Goal: Information Seeking & Learning: Learn about a topic

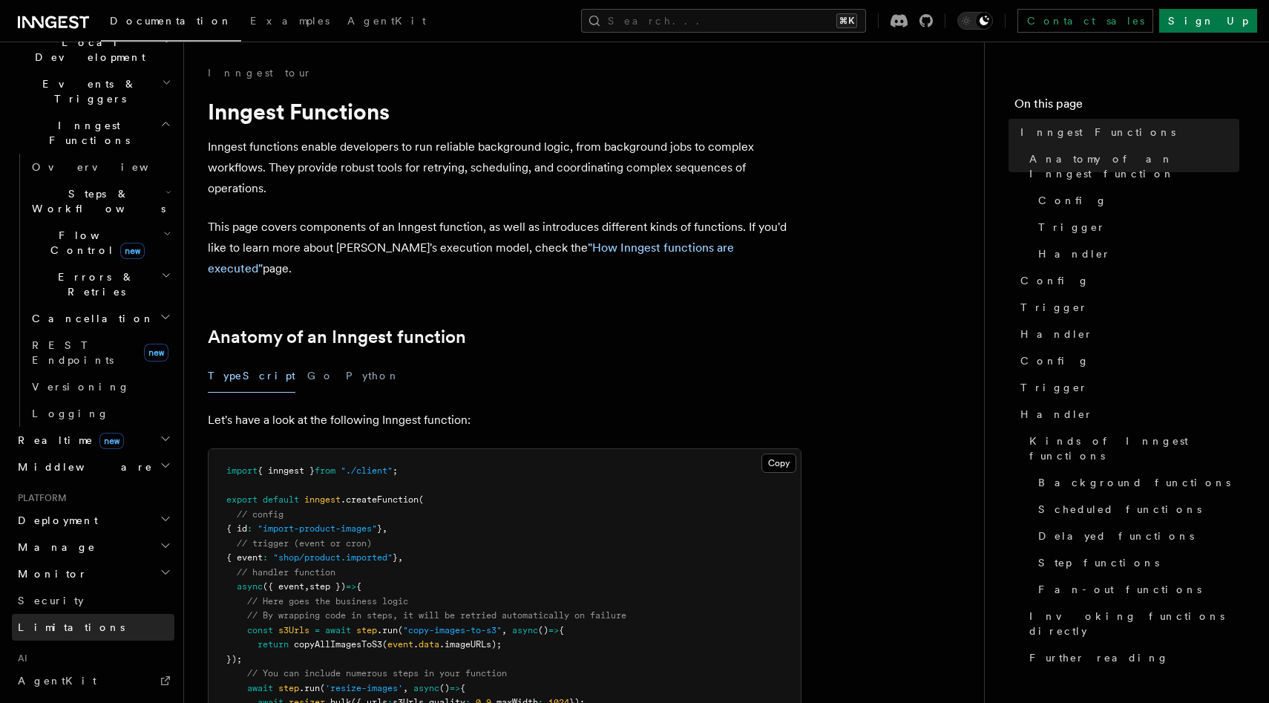
scroll to position [398, 0]
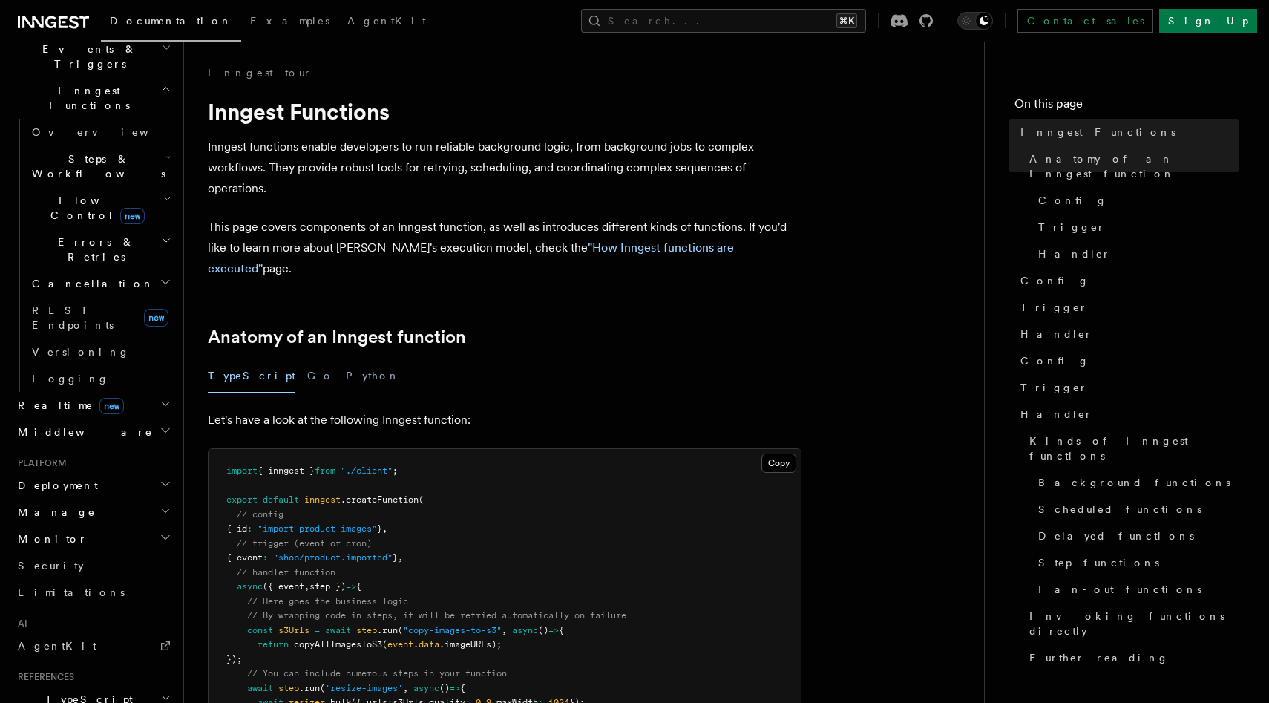
click at [61, 499] on h2 "Manage" at bounding box center [93, 512] width 162 height 27
click at [67, 525] on h2 "Monitor" at bounding box center [93, 538] width 162 height 27
click at [63, 552] on link "Security" at bounding box center [93, 565] width 162 height 27
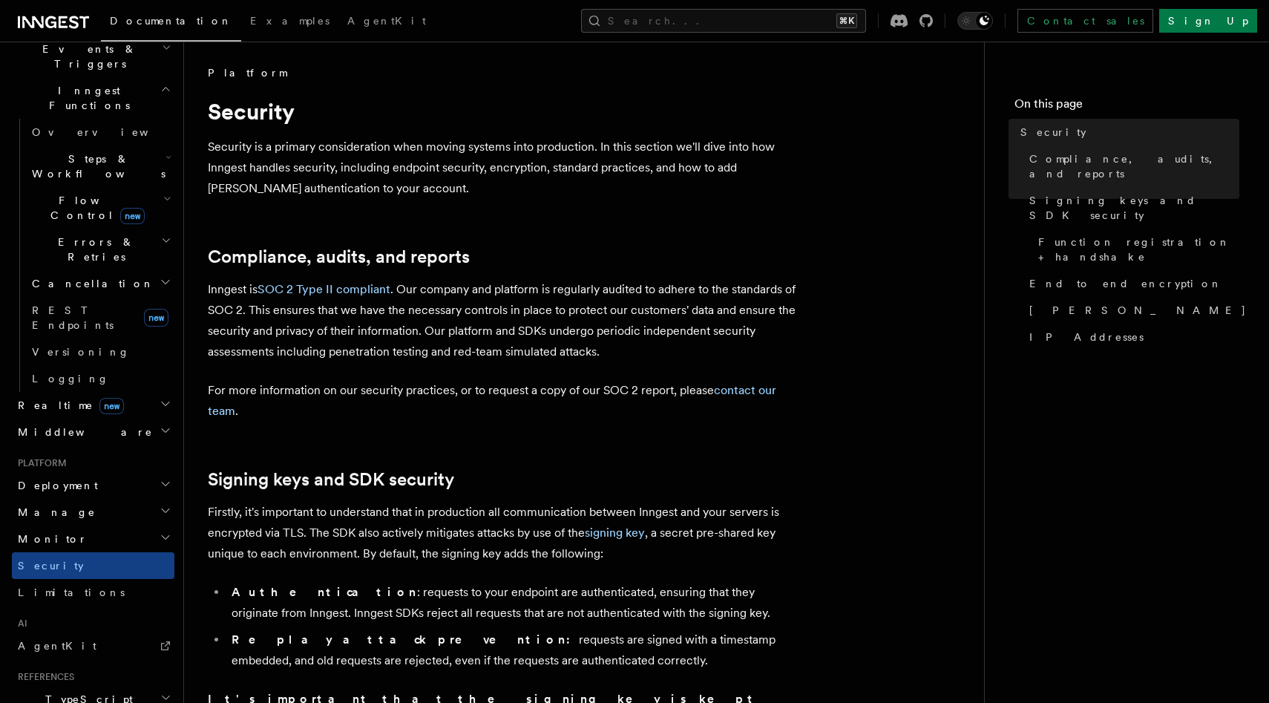
click at [62, 499] on h2 "Manage" at bounding box center [93, 512] width 162 height 27
click at [66, 499] on h2 "Manage" at bounding box center [93, 512] width 162 height 27
click at [72, 478] on span "Deployment" at bounding box center [55, 485] width 86 height 15
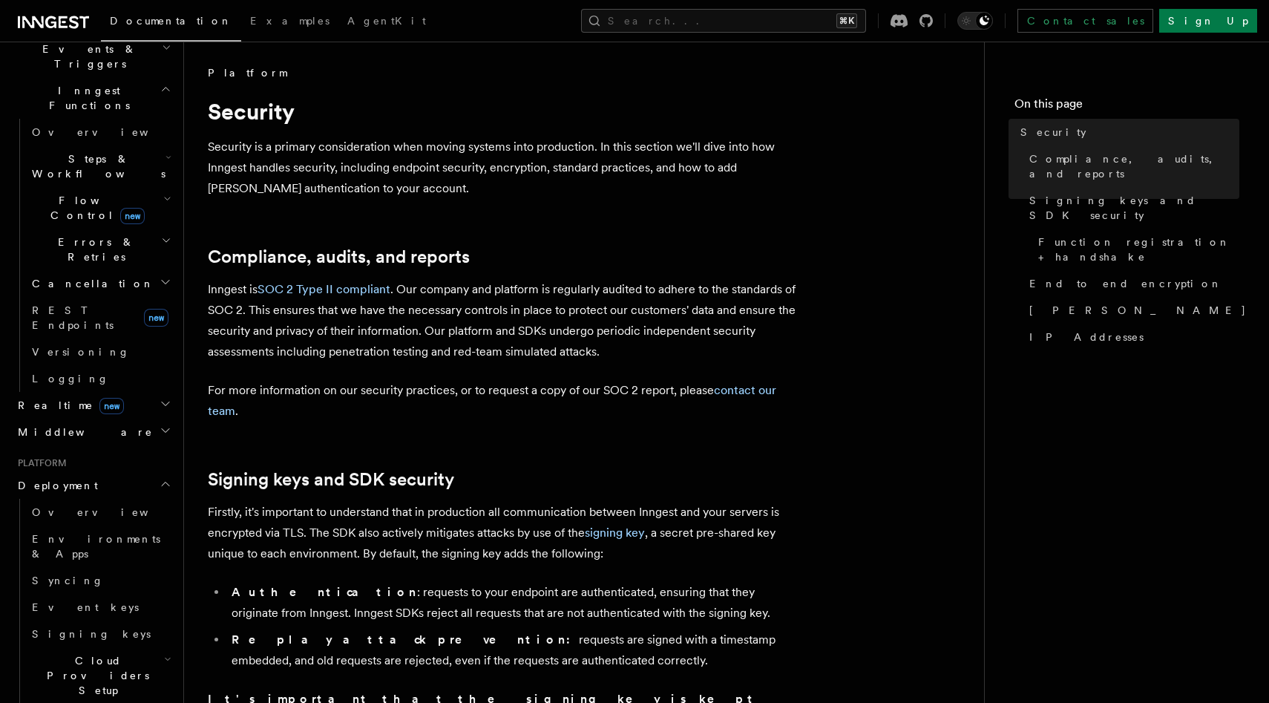
click at [72, 478] on span "Deployment" at bounding box center [55, 485] width 86 height 15
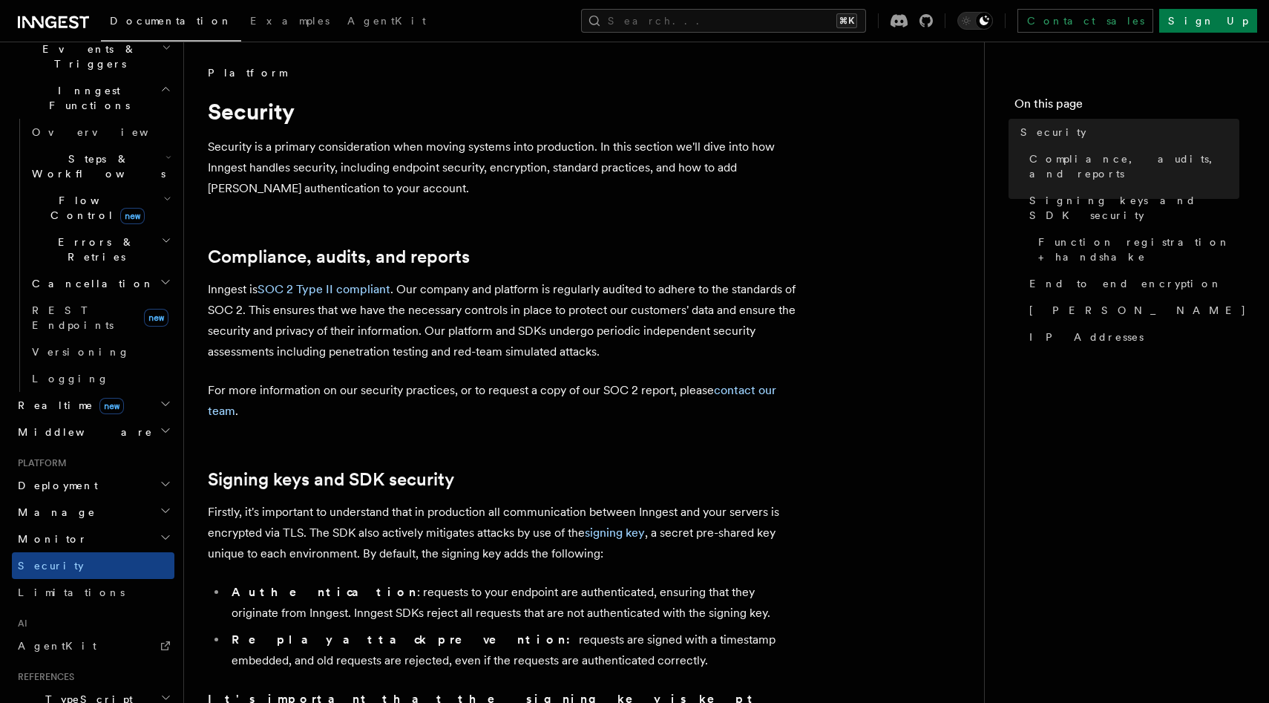
click at [65, 525] on h2 "Monitor" at bounding box center [93, 538] width 162 height 27
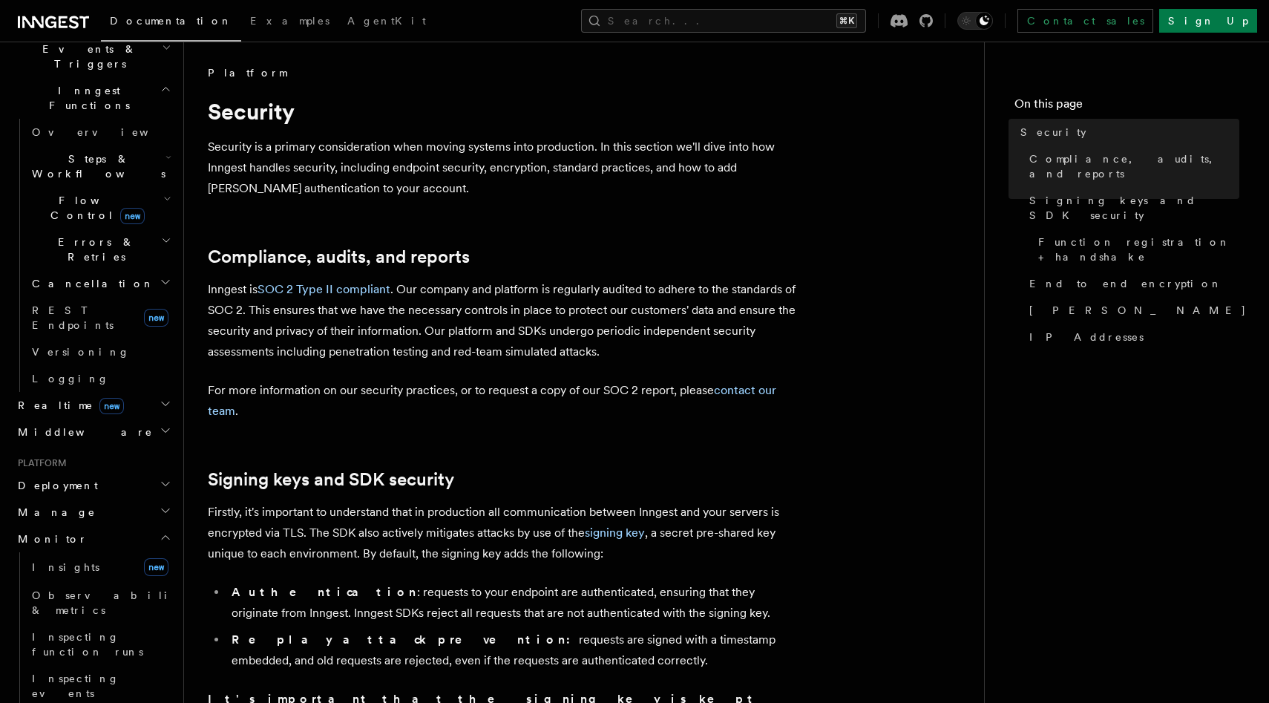
click at [65, 525] on h2 "Monitor" at bounding box center [93, 538] width 162 height 27
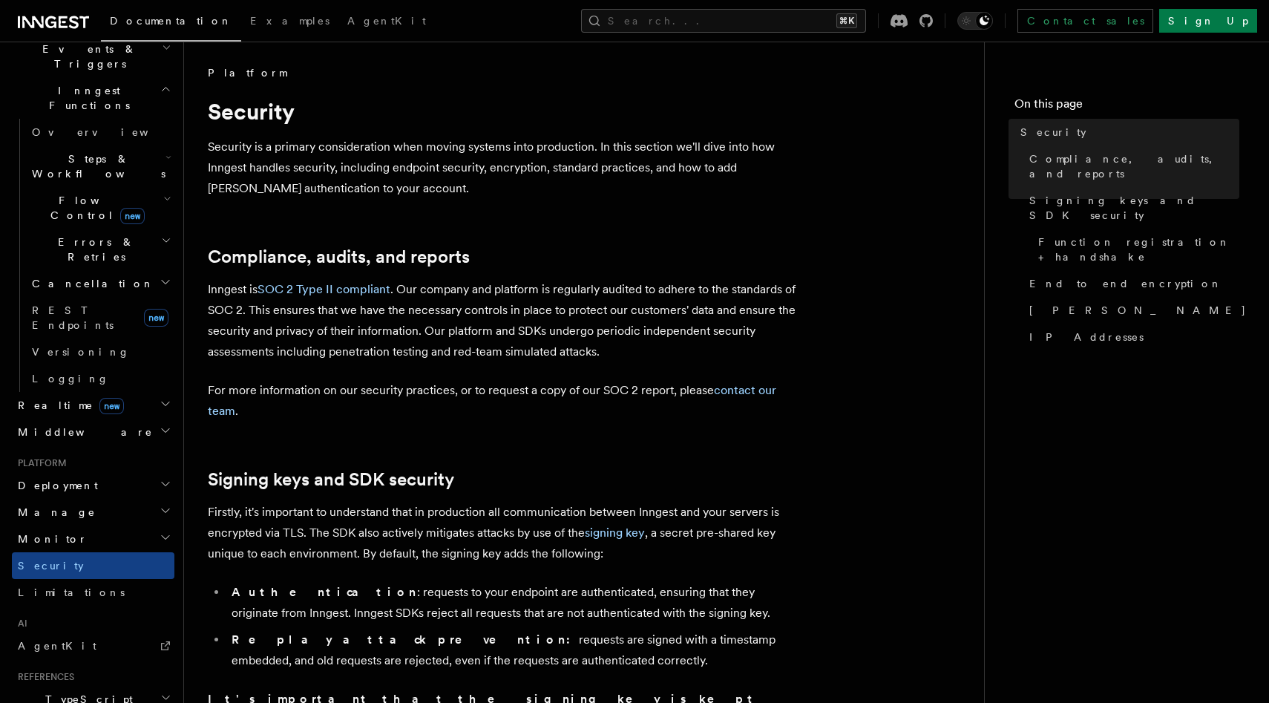
click at [91, 418] on h2 "Middleware" at bounding box center [93, 431] width 162 height 27
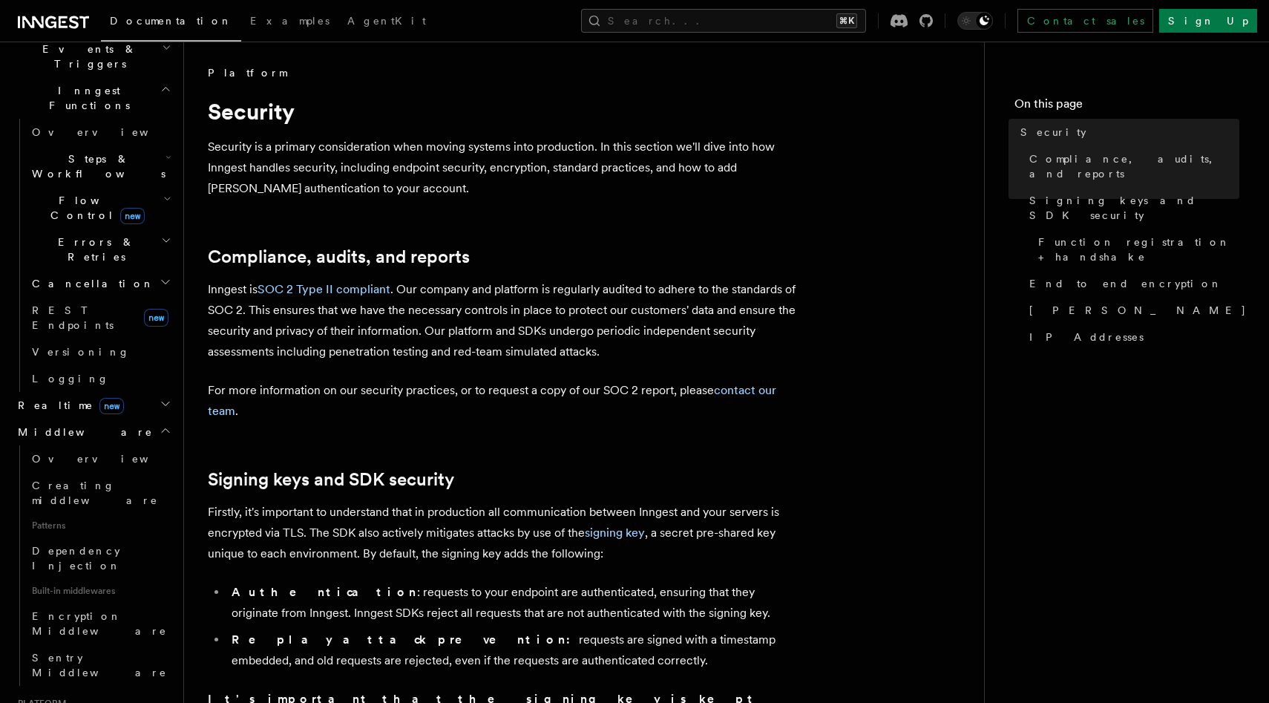
click at [91, 418] on h2 "Middleware" at bounding box center [93, 431] width 162 height 27
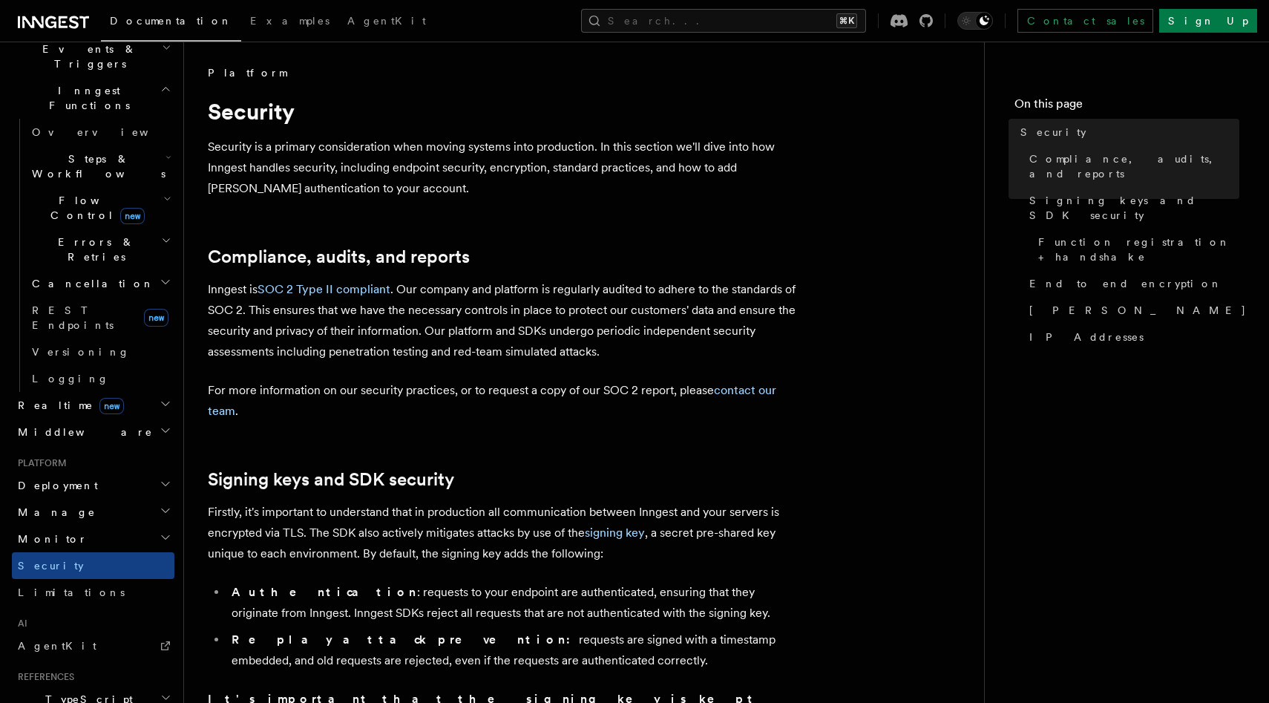
click at [112, 392] on h2 "Realtime new" at bounding box center [93, 405] width 162 height 27
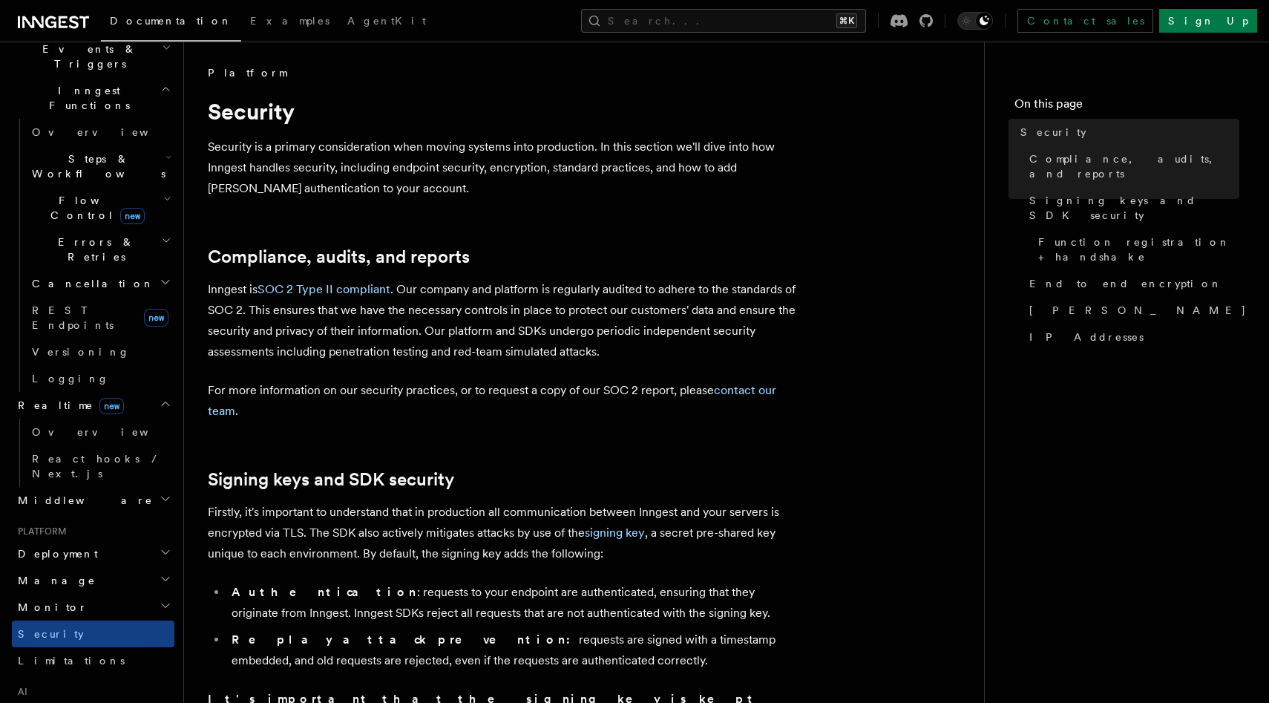
click at [112, 392] on h2 "Realtime new" at bounding box center [93, 405] width 162 height 27
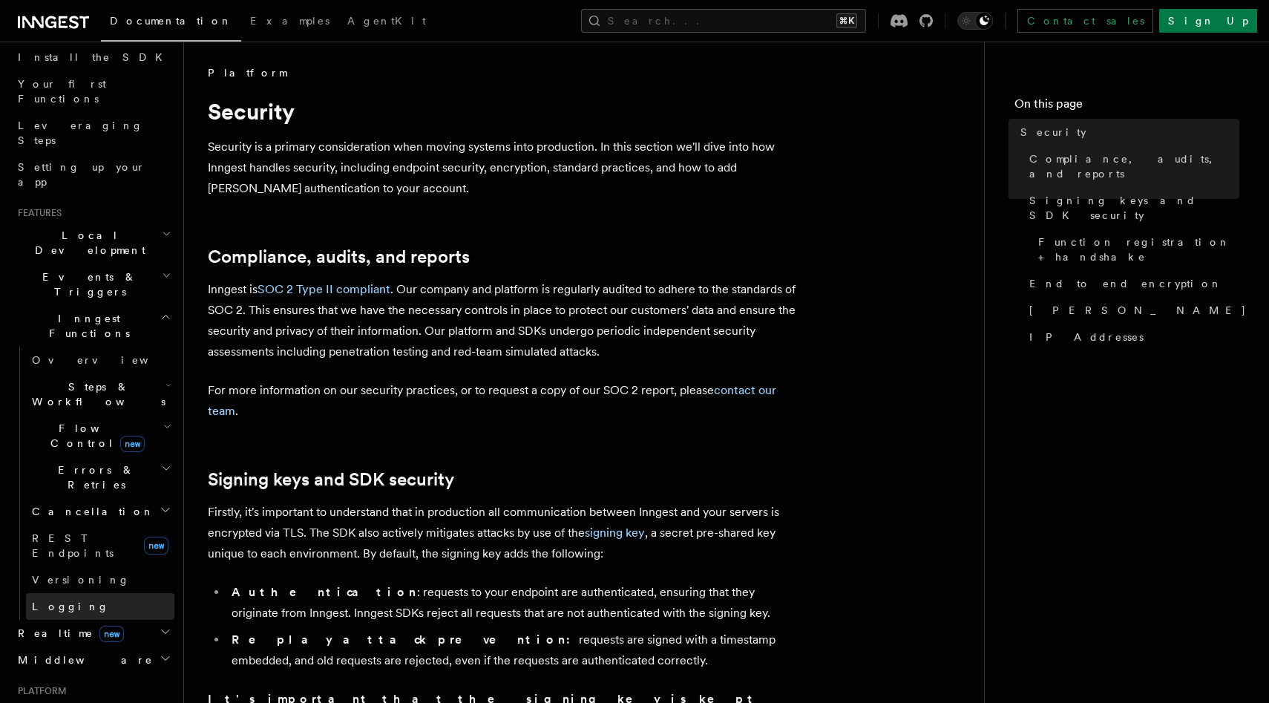
scroll to position [156, 0]
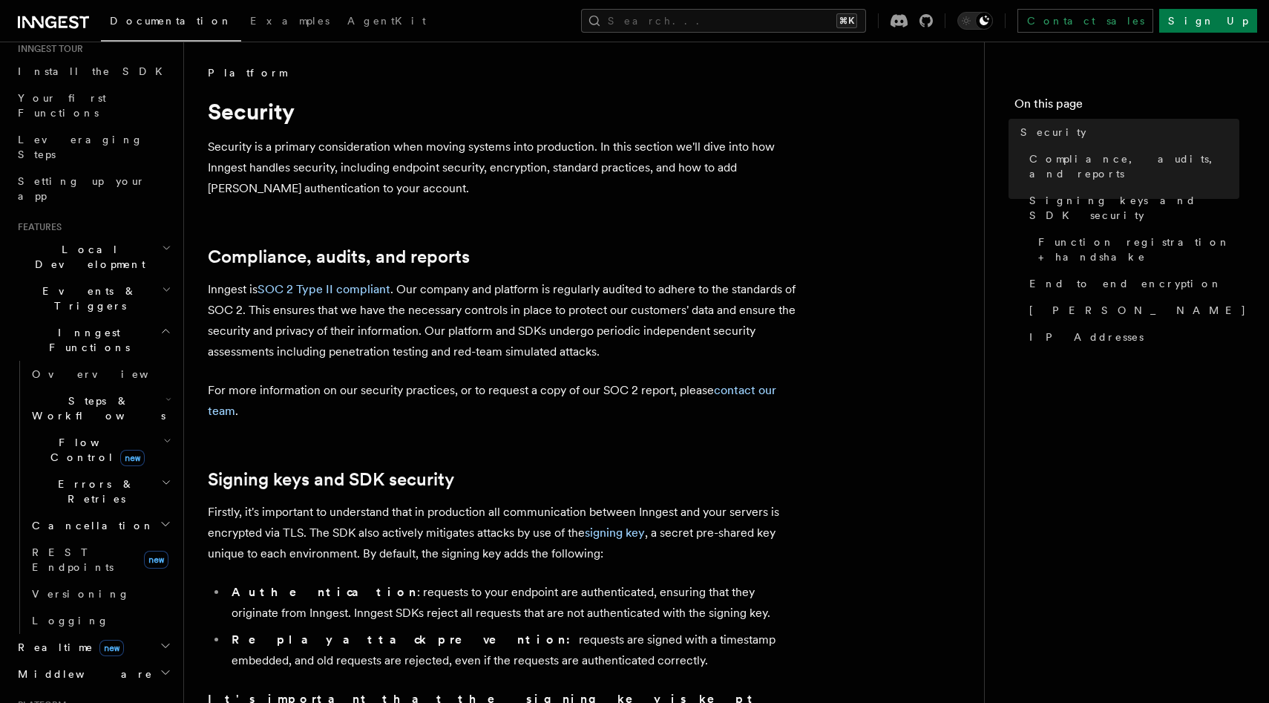
click at [105, 319] on h2 "Inngest Functions" at bounding box center [93, 340] width 162 height 42
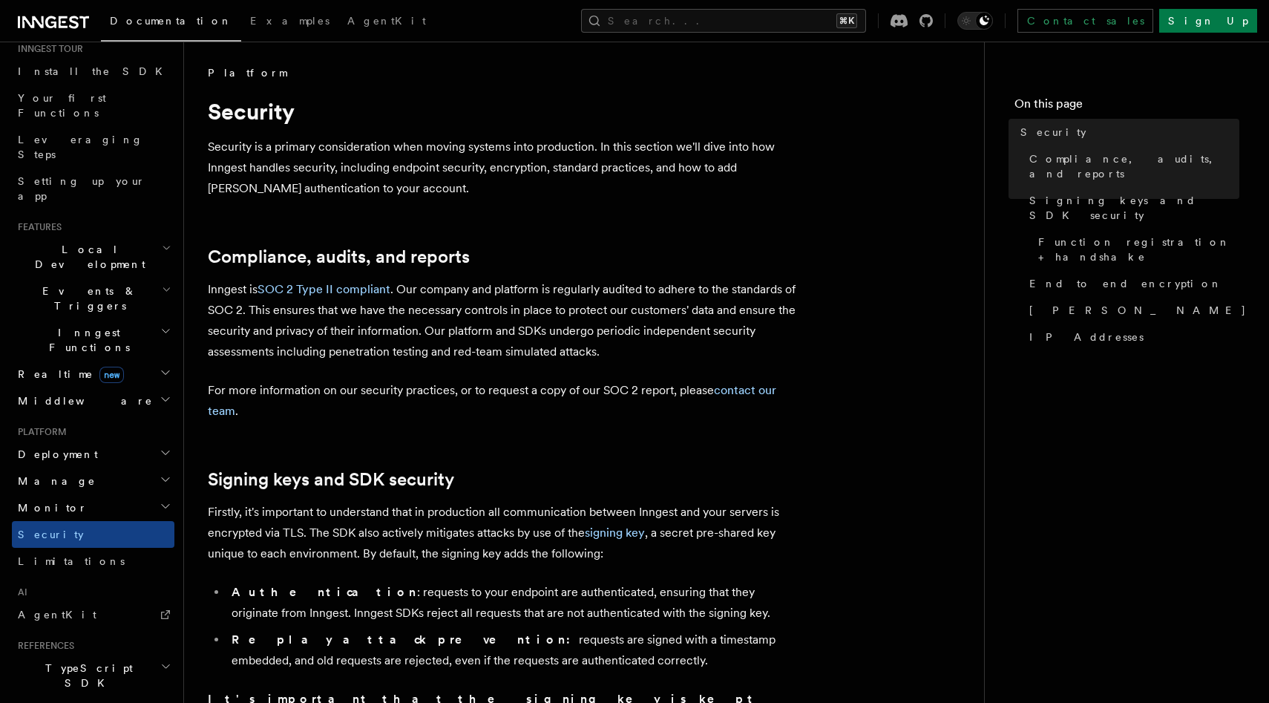
click at [96, 283] on span "Events & Triggers" at bounding box center [87, 298] width 150 height 30
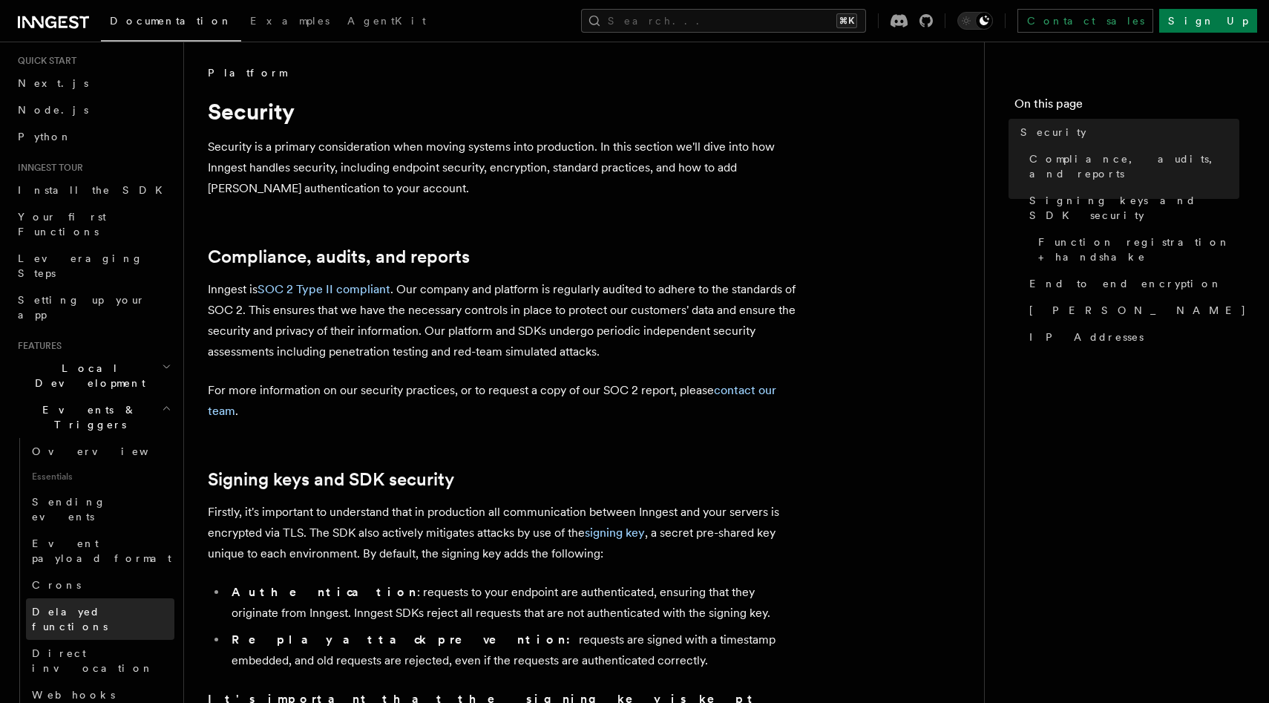
scroll to position [0, 0]
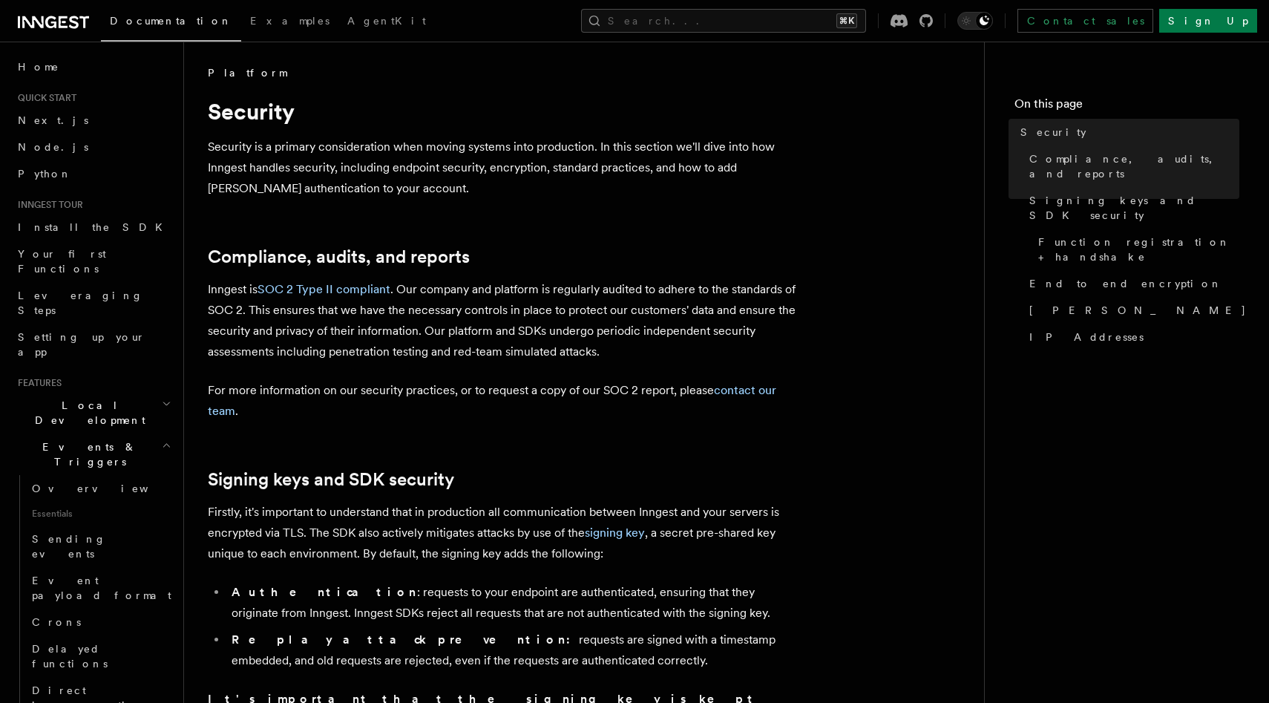
click at [79, 433] on h2 "Events & Triggers" at bounding box center [93, 454] width 162 height 42
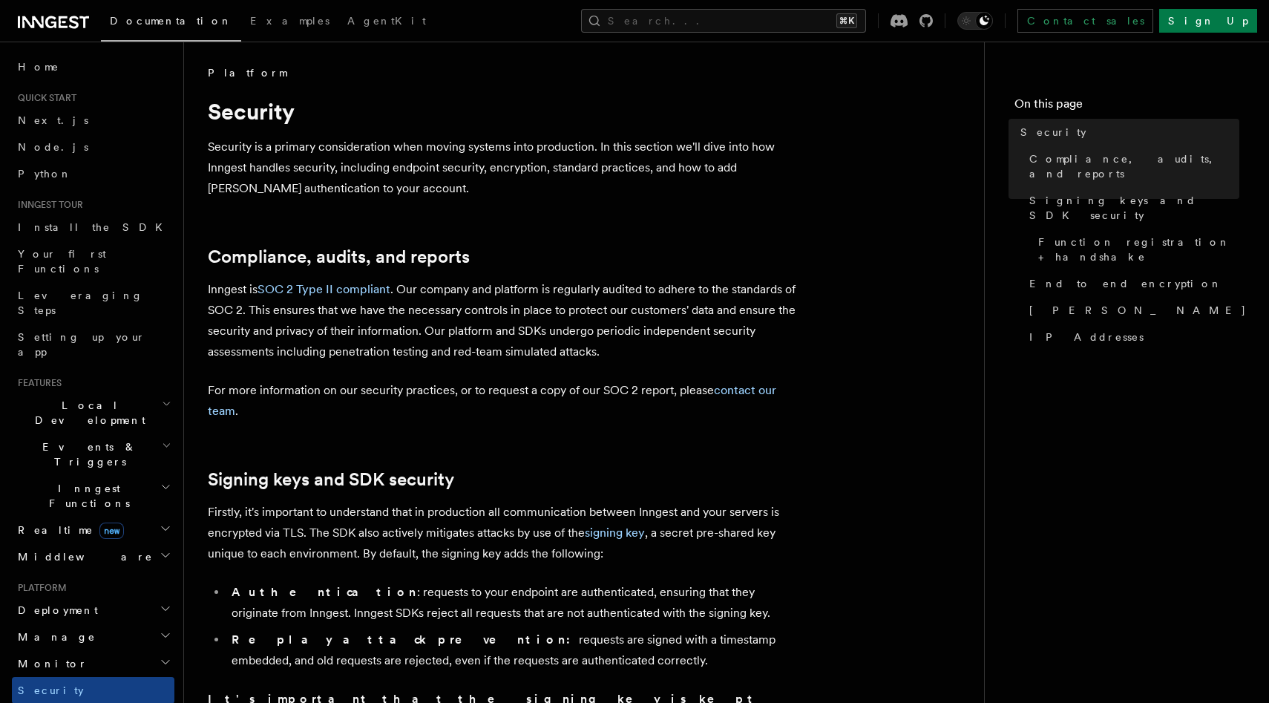
click at [81, 398] on span "Local Development" at bounding box center [87, 413] width 150 height 30
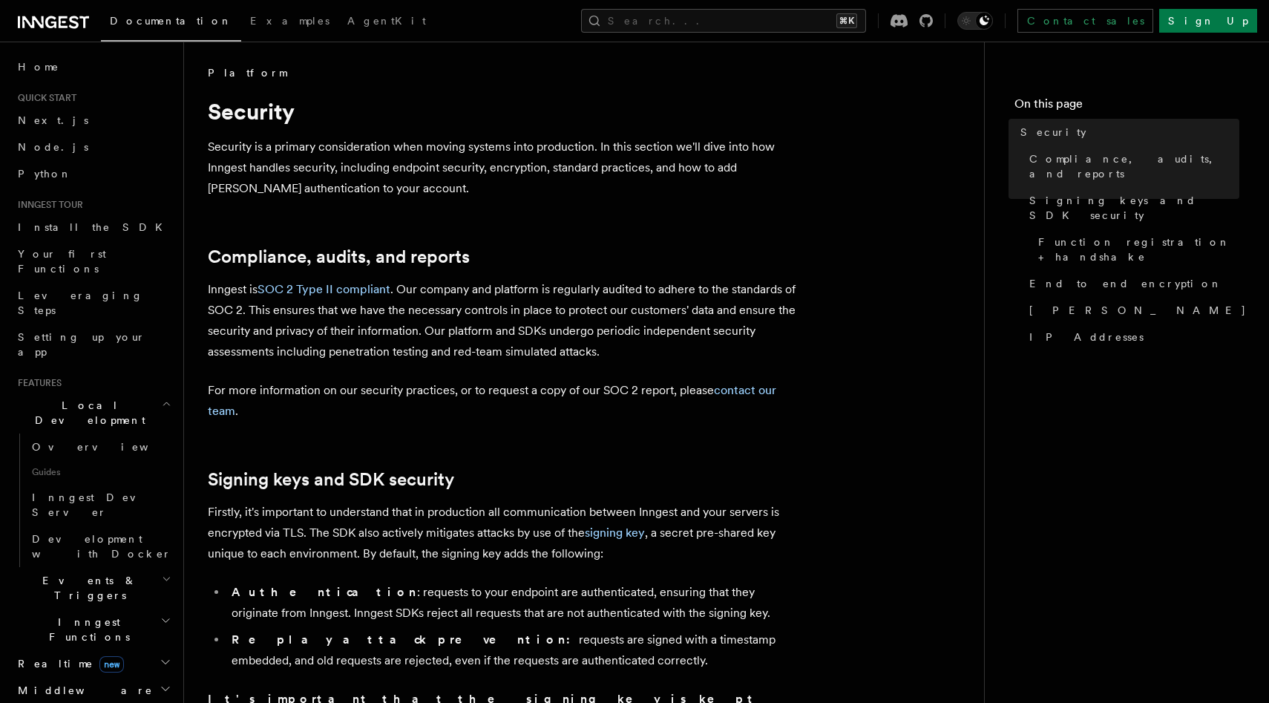
click at [81, 398] on span "Local Development" at bounding box center [87, 413] width 150 height 30
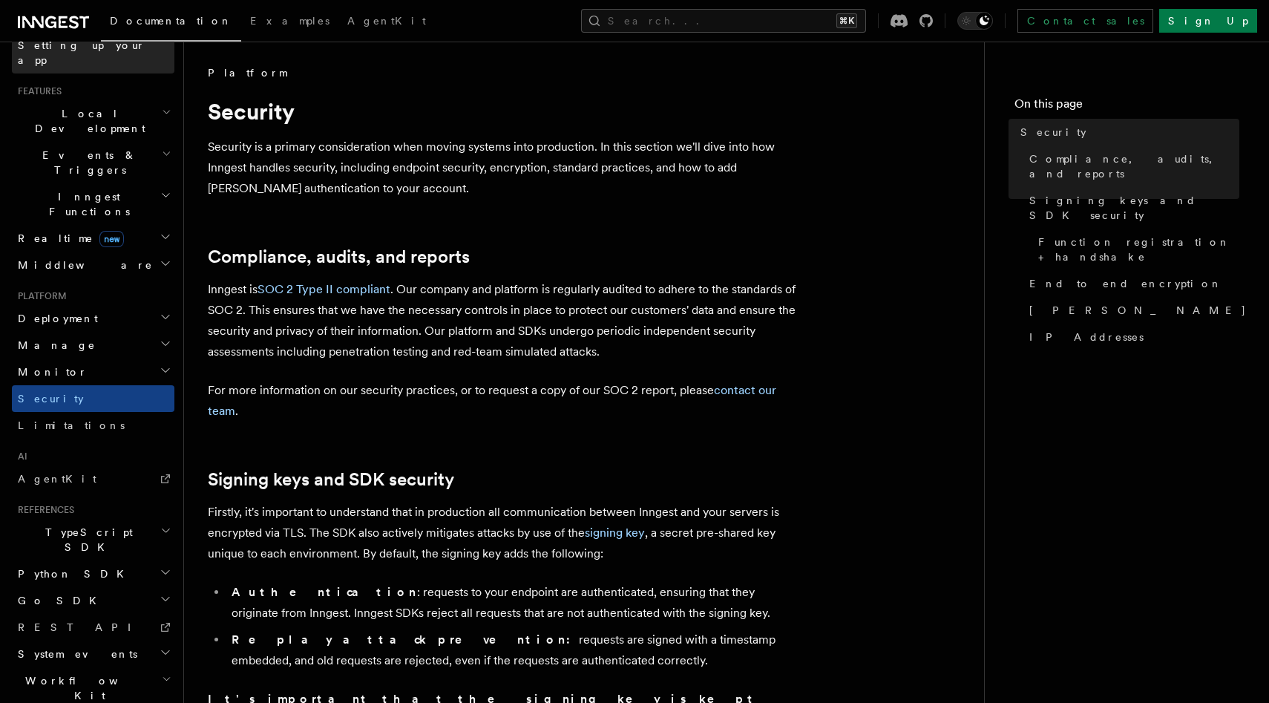
scroll to position [297, 0]
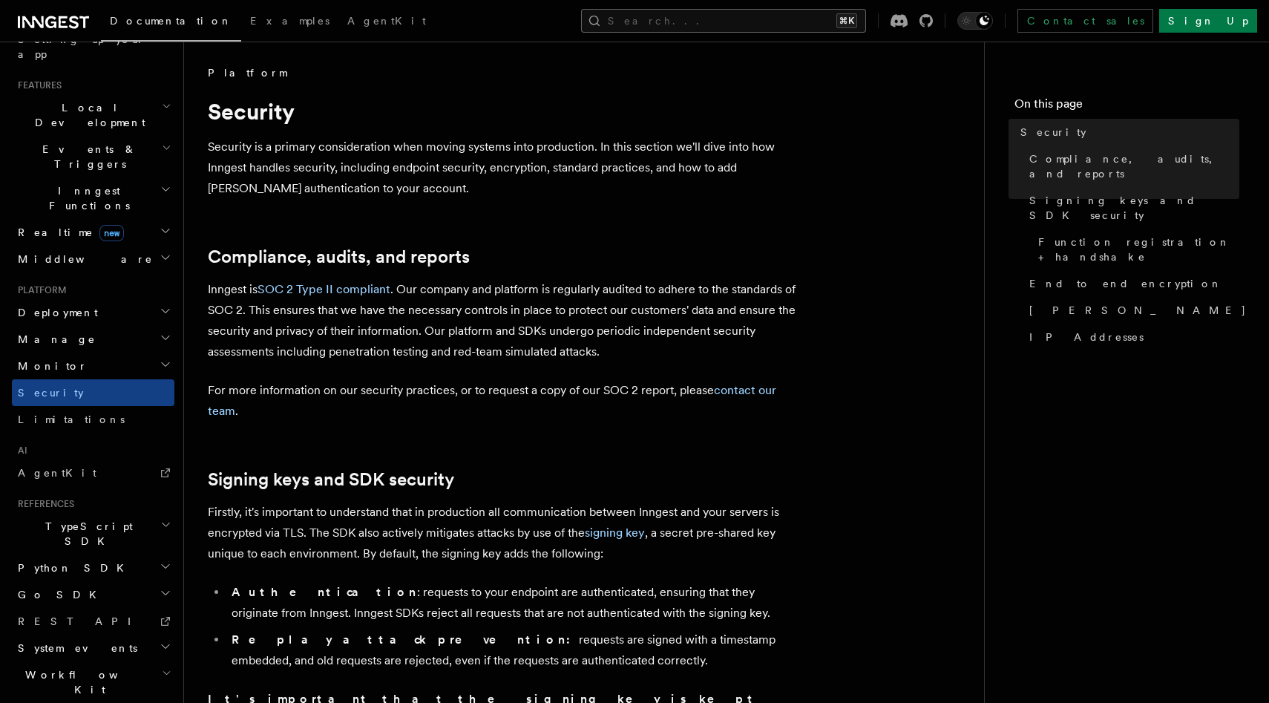
click at [741, 16] on button "Search... ⌘K" at bounding box center [723, 21] width 285 height 24
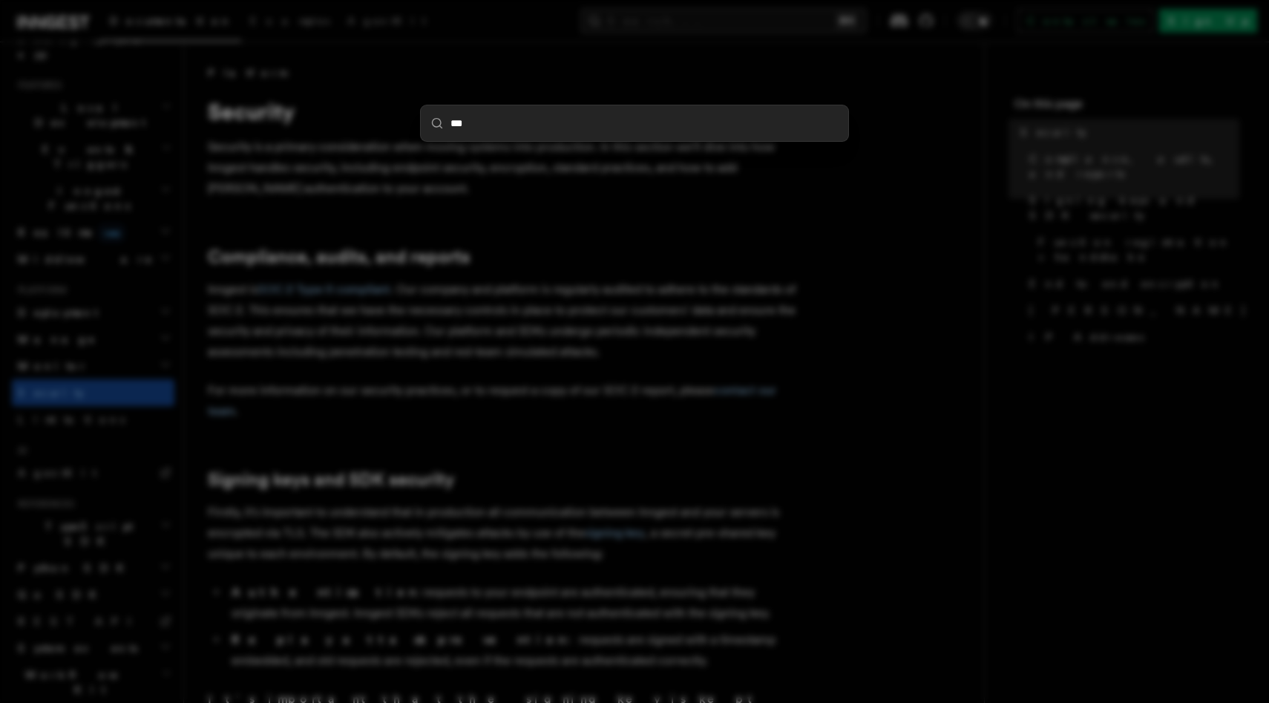
type input "****"
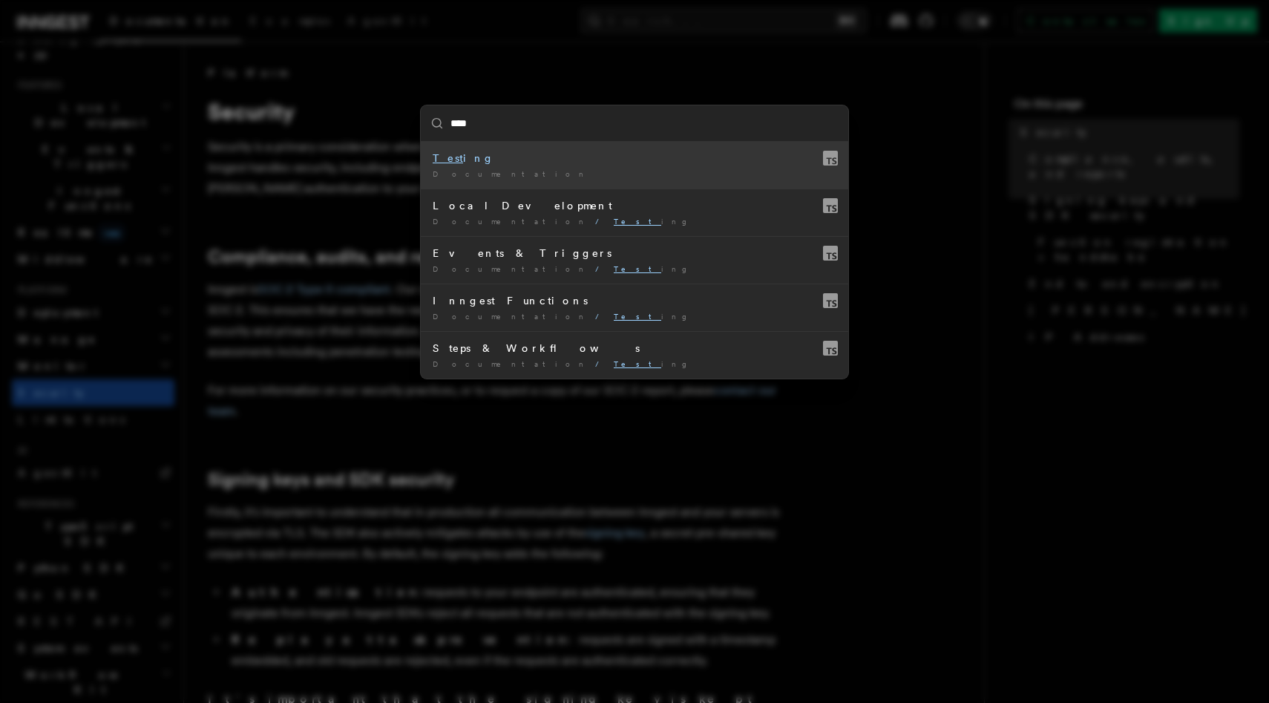
click at [632, 163] on div "Test ing" at bounding box center [634, 158] width 404 height 15
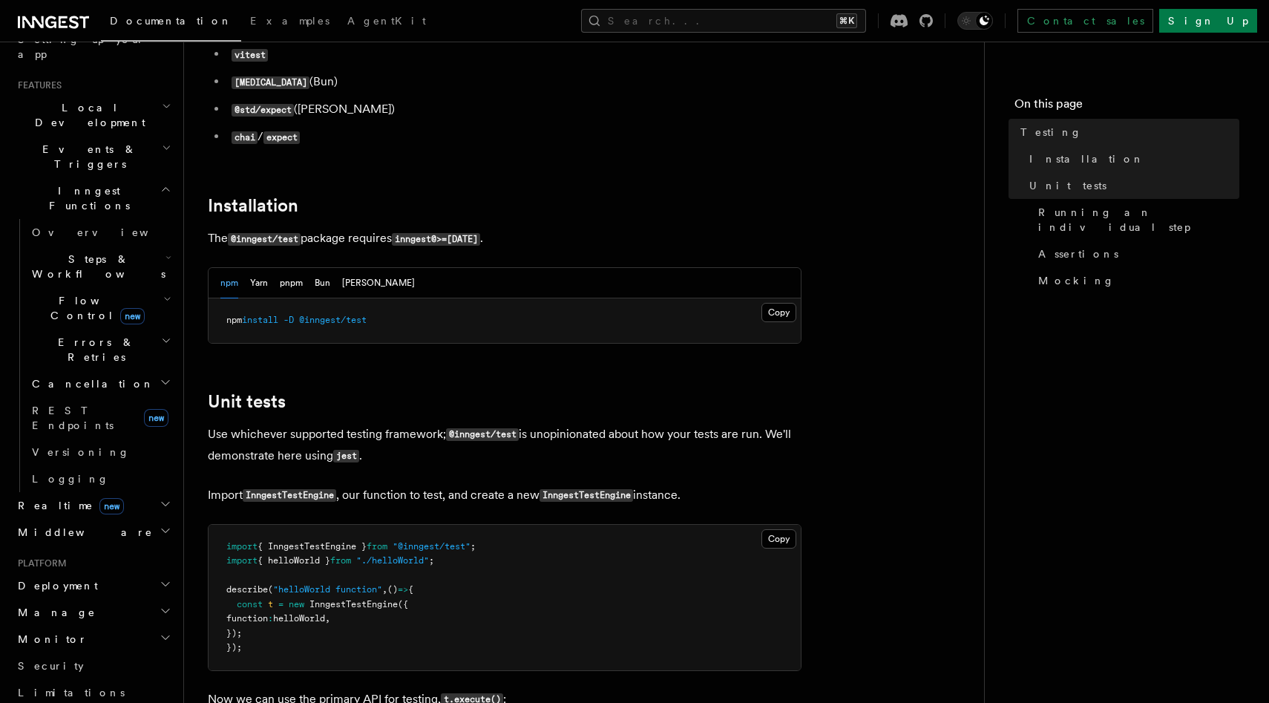
scroll to position [321, 0]
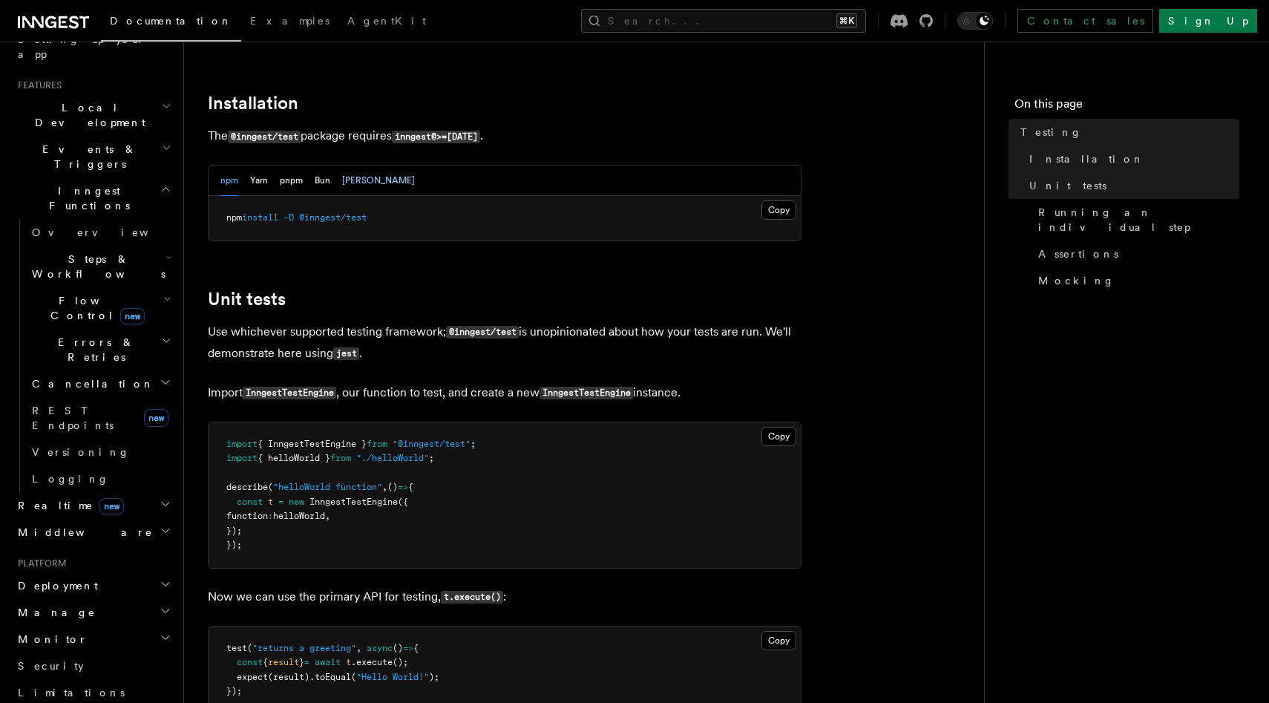
click at [363, 187] on button "[PERSON_NAME]" at bounding box center [378, 180] width 73 height 30
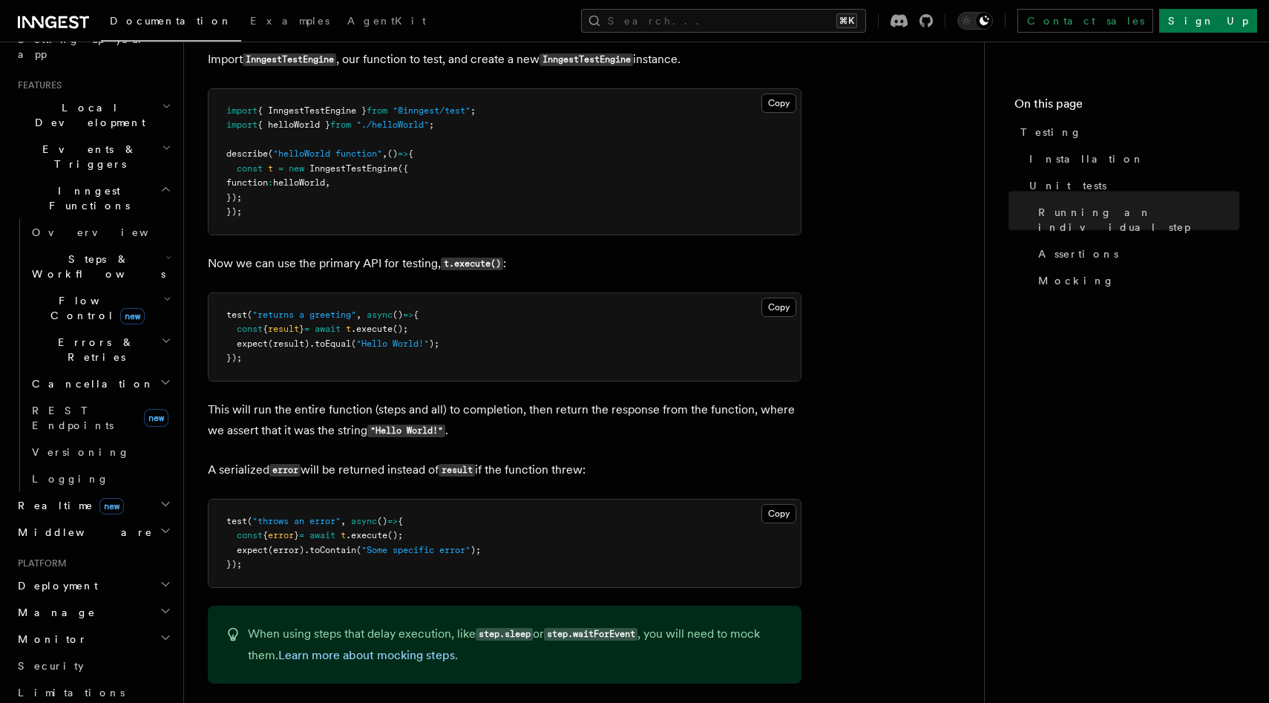
scroll to position [0, 0]
